Goal: Find specific page/section: Find specific page/section

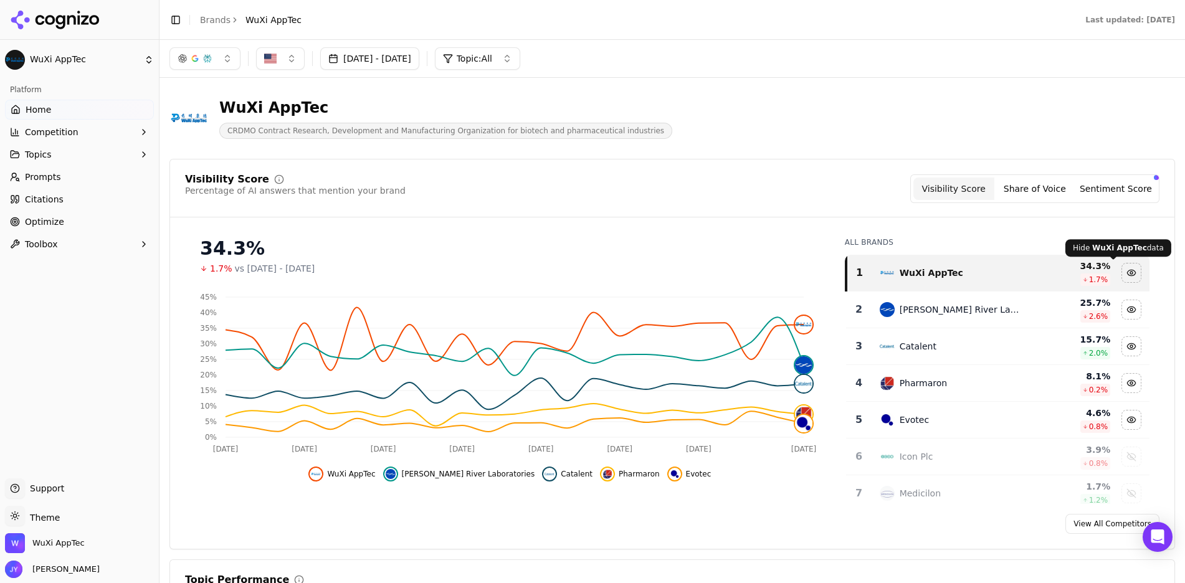
click at [1122, 268] on div "Hide wuxi apptec data" at bounding box center [1131, 272] width 19 height 19
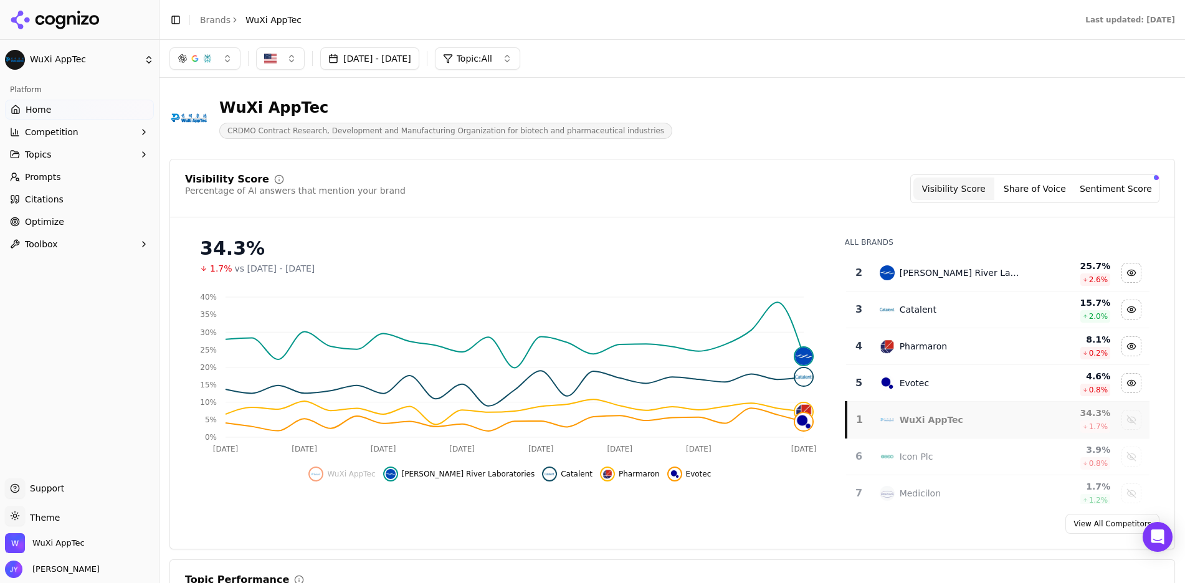
click at [1117, 282] on div "Data table" at bounding box center [1130, 273] width 27 height 20
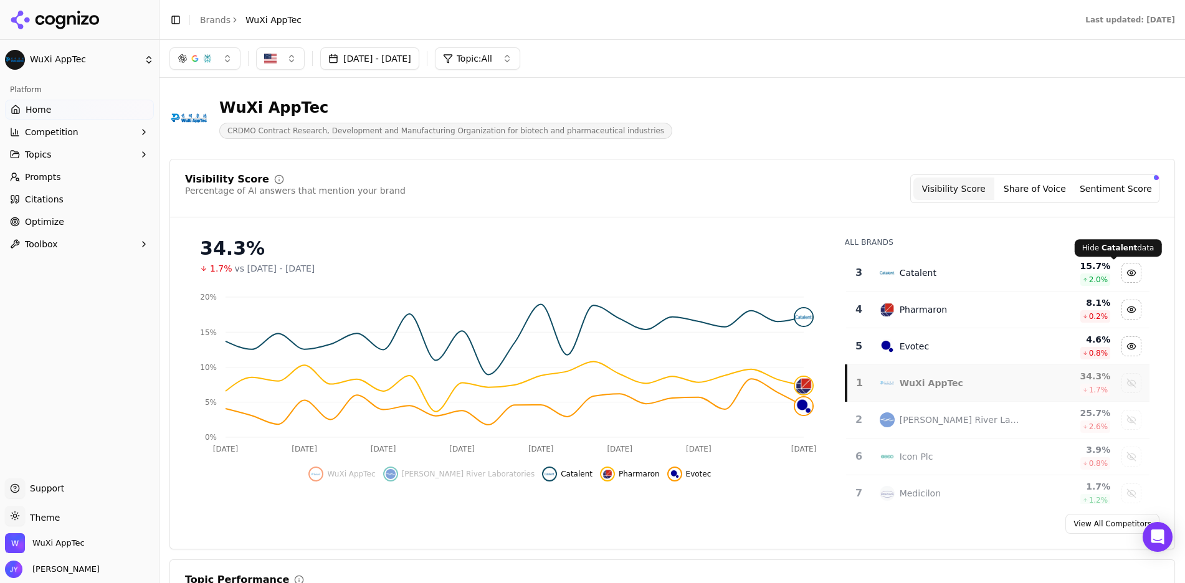
click at [1122, 274] on div "Hide catalent data" at bounding box center [1131, 272] width 19 height 19
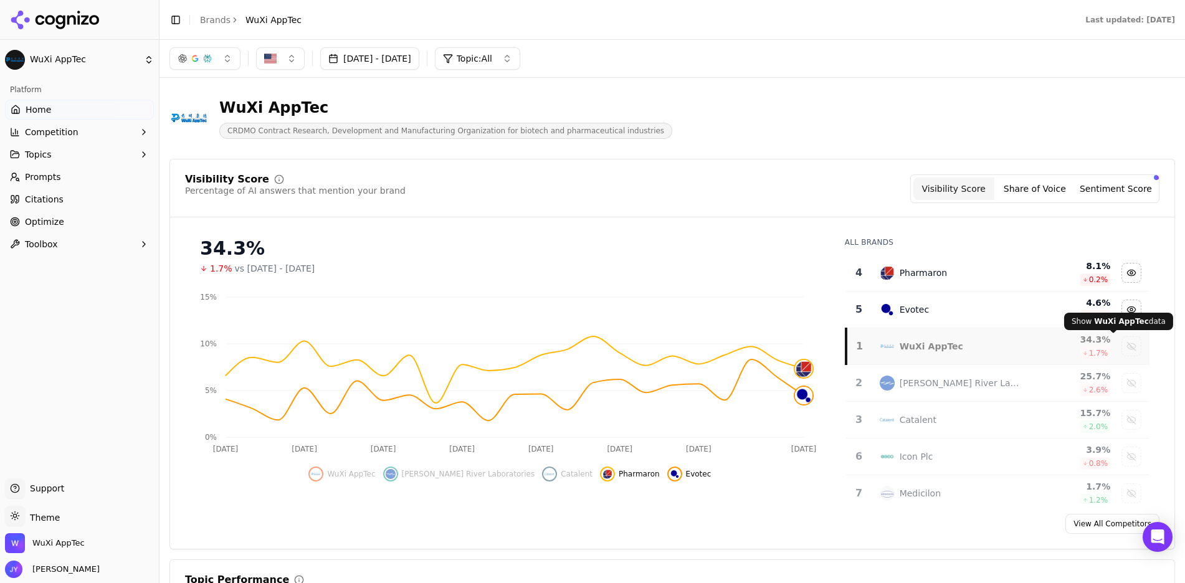
click at [1112, 357] on td "Data table" at bounding box center [1130, 346] width 37 height 37
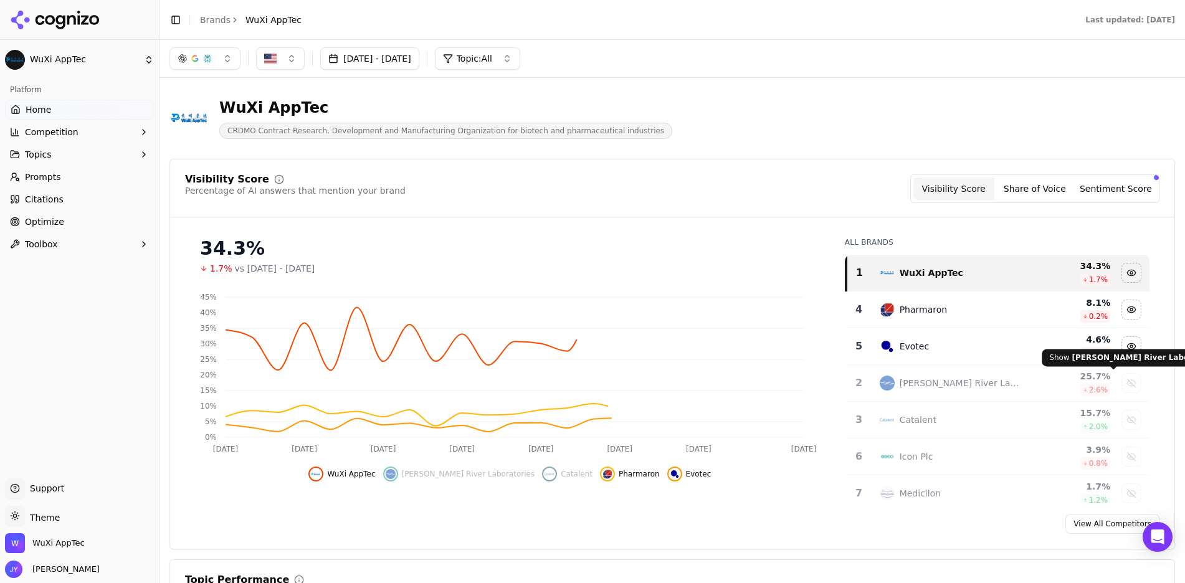
click at [1122, 384] on div "Show charles river laboratories data" at bounding box center [1131, 383] width 19 height 19
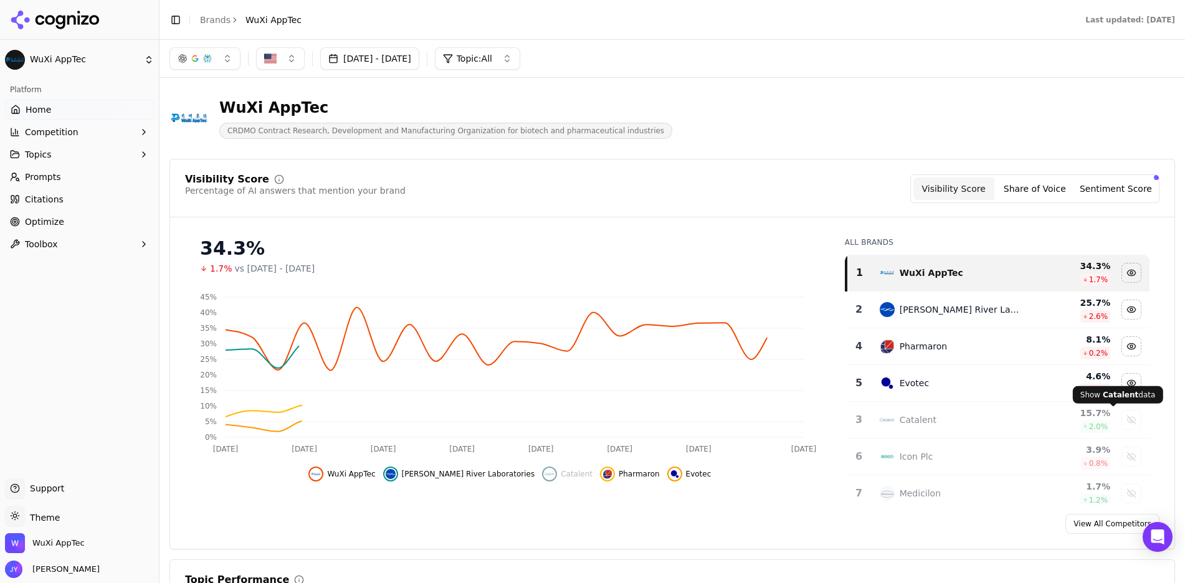
click at [1122, 416] on div "Show catalent data" at bounding box center [1131, 419] width 19 height 19
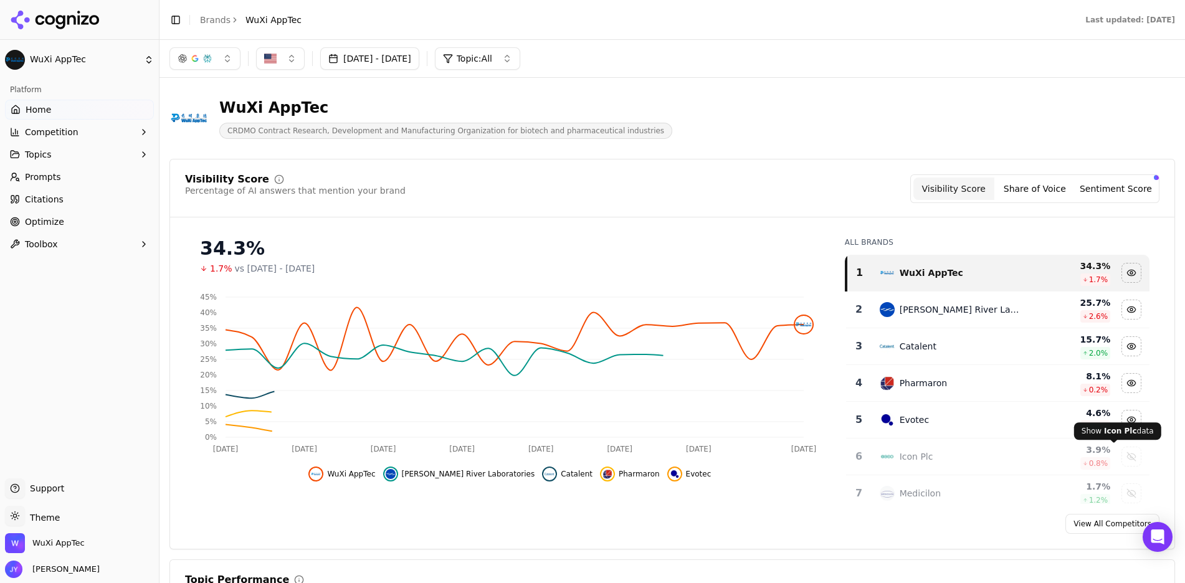
click at [1122, 447] on div "Show icon plc data" at bounding box center [1131, 456] width 19 height 19
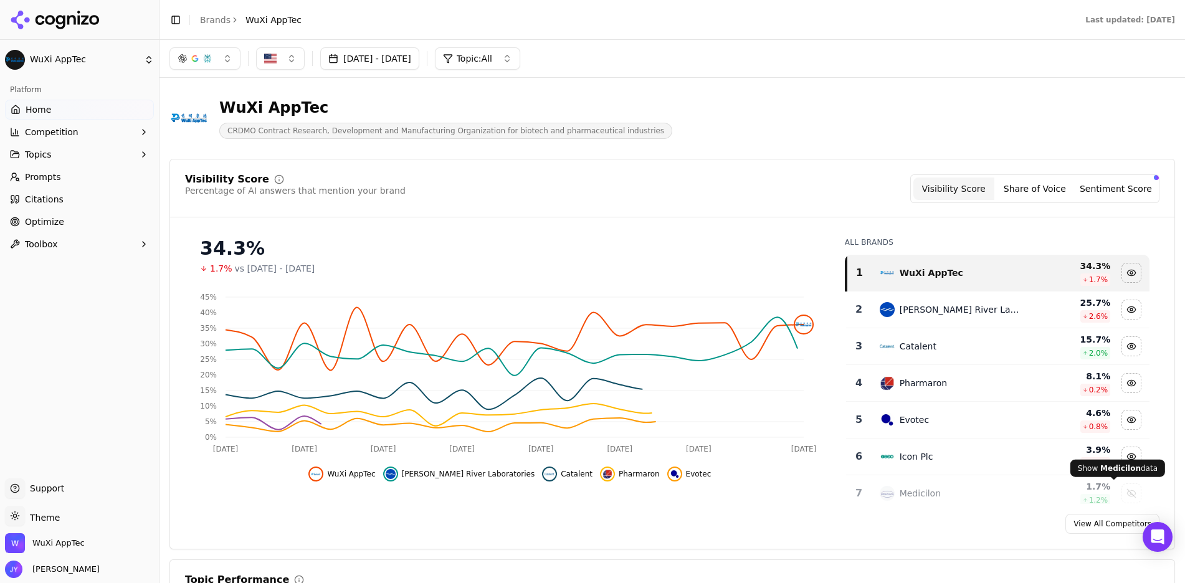
click at [1122, 489] on div "Show medicilon data" at bounding box center [1131, 493] width 19 height 19
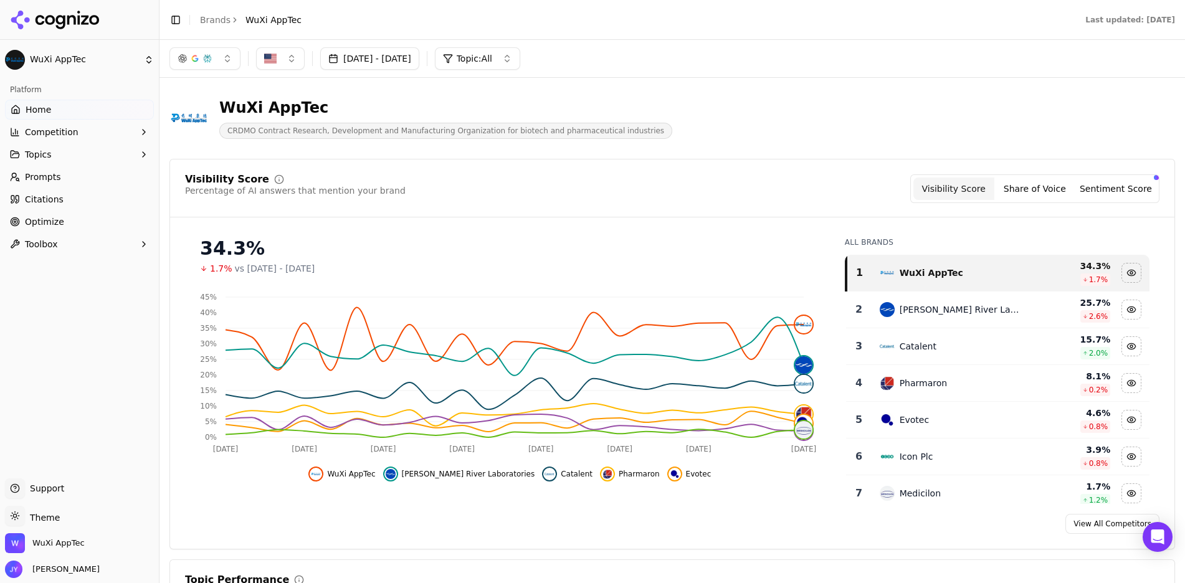
click at [1118, 173] on div "Visibility Score Percentage of AI answers that mention your brand Visibility Sc…" at bounding box center [671, 354] width 1005 height 391
click at [1116, 191] on button "Sentiment Score" at bounding box center [1115, 189] width 81 height 22
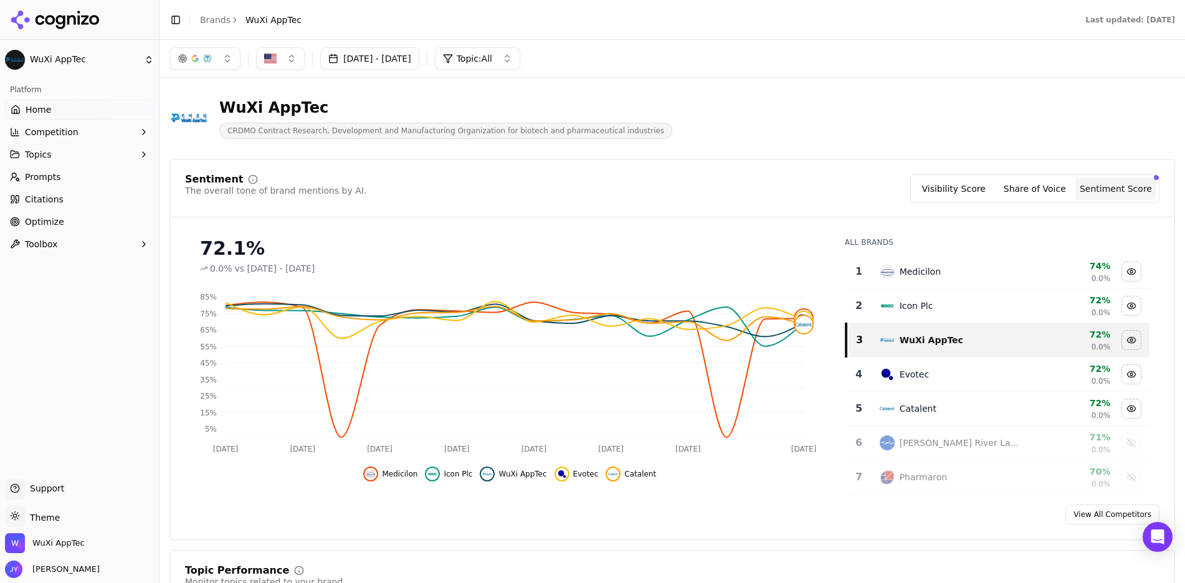
click at [956, 194] on button "Visibility Score" at bounding box center [953, 189] width 81 height 22
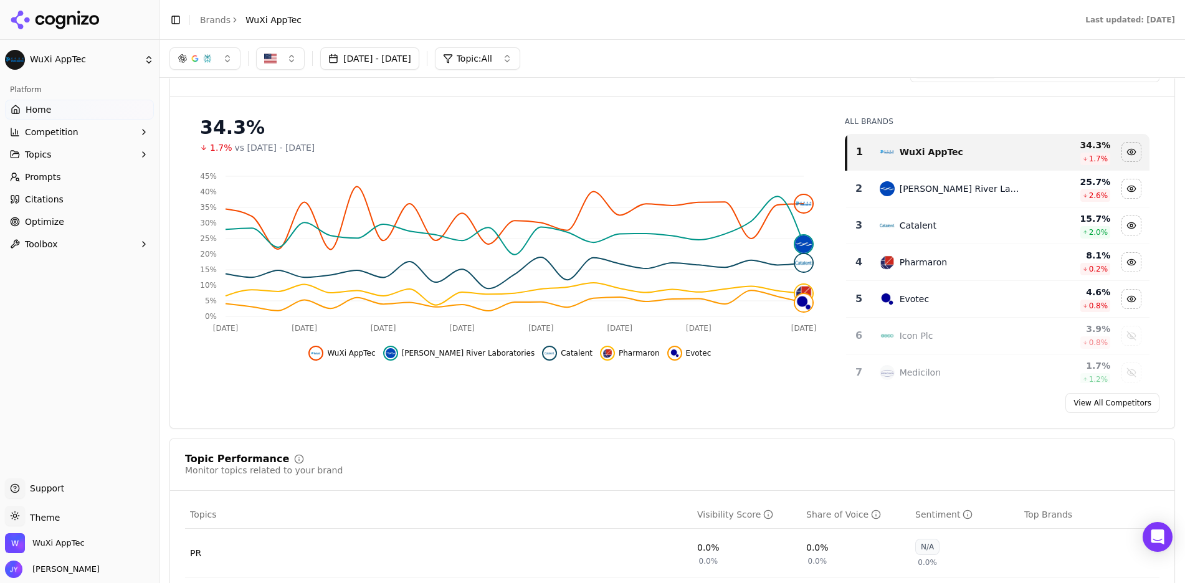
scroll to position [311, 0]
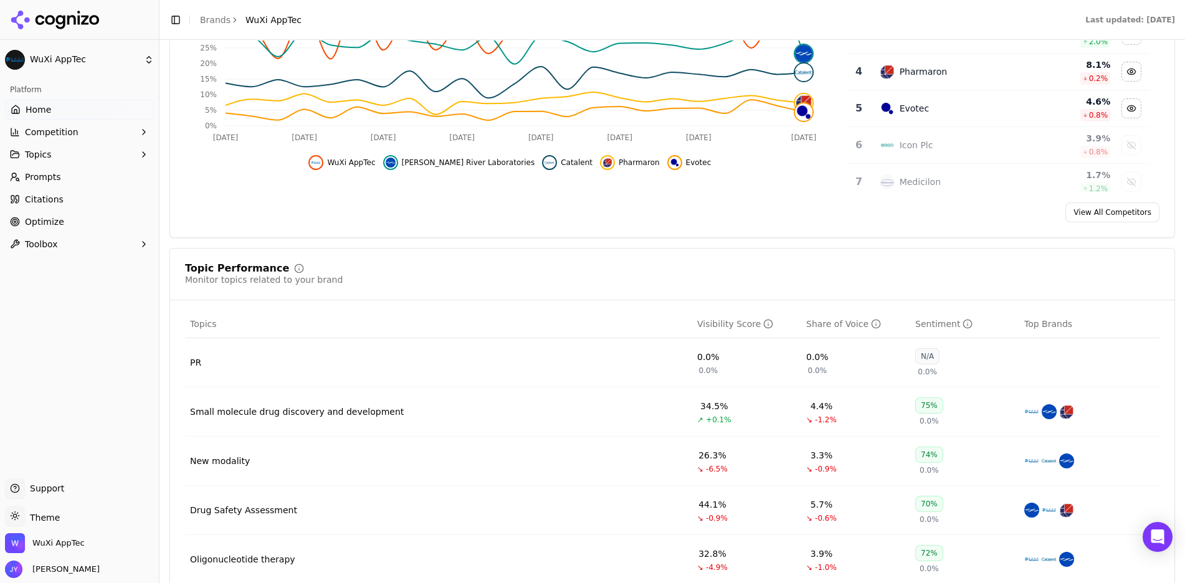
click at [194, 368] on div "PR" at bounding box center [195, 362] width 11 height 12
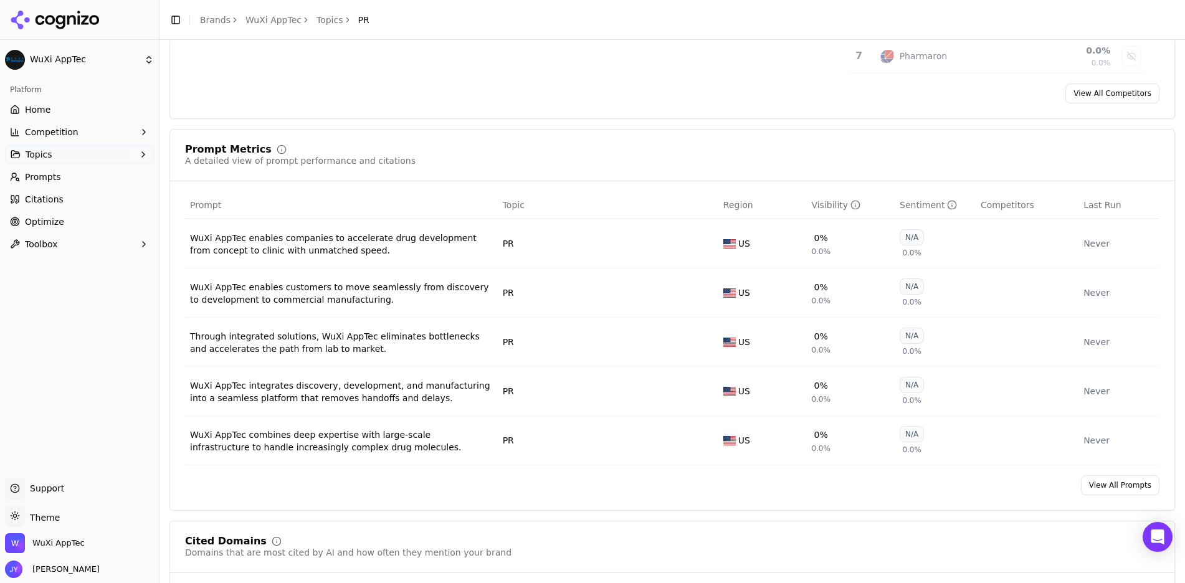
scroll to position [498, 0]
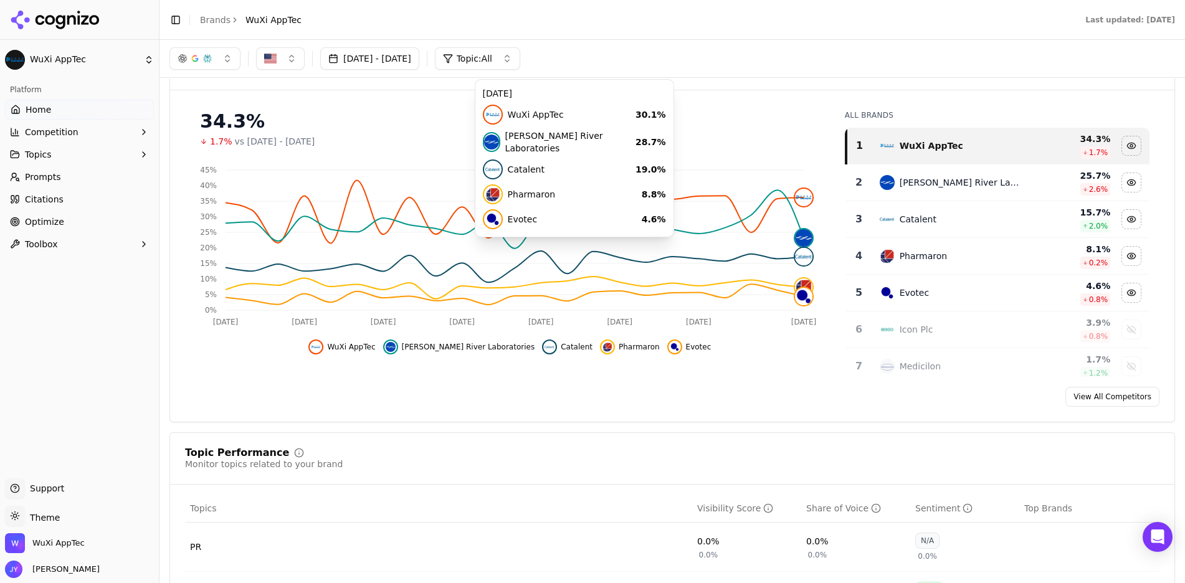
scroll to position [125, 0]
